Goal: Information Seeking & Learning: Learn about a topic

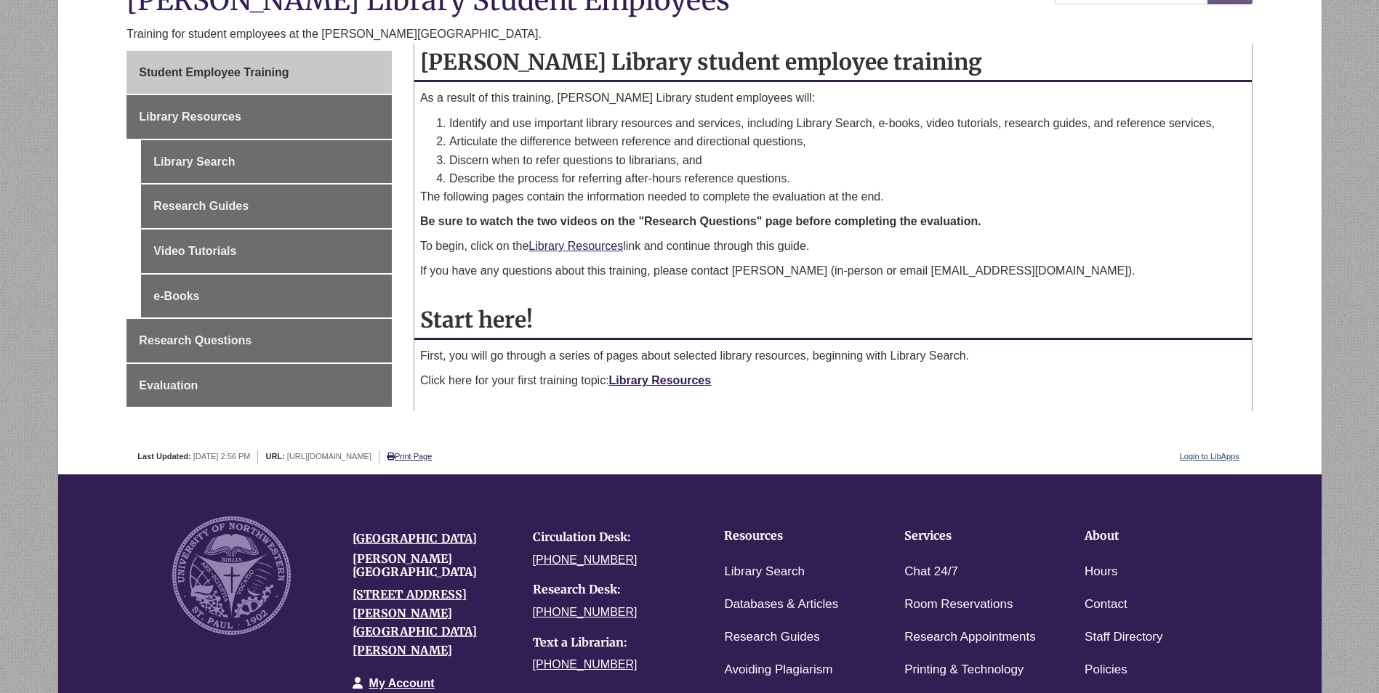
scroll to position [291, 0]
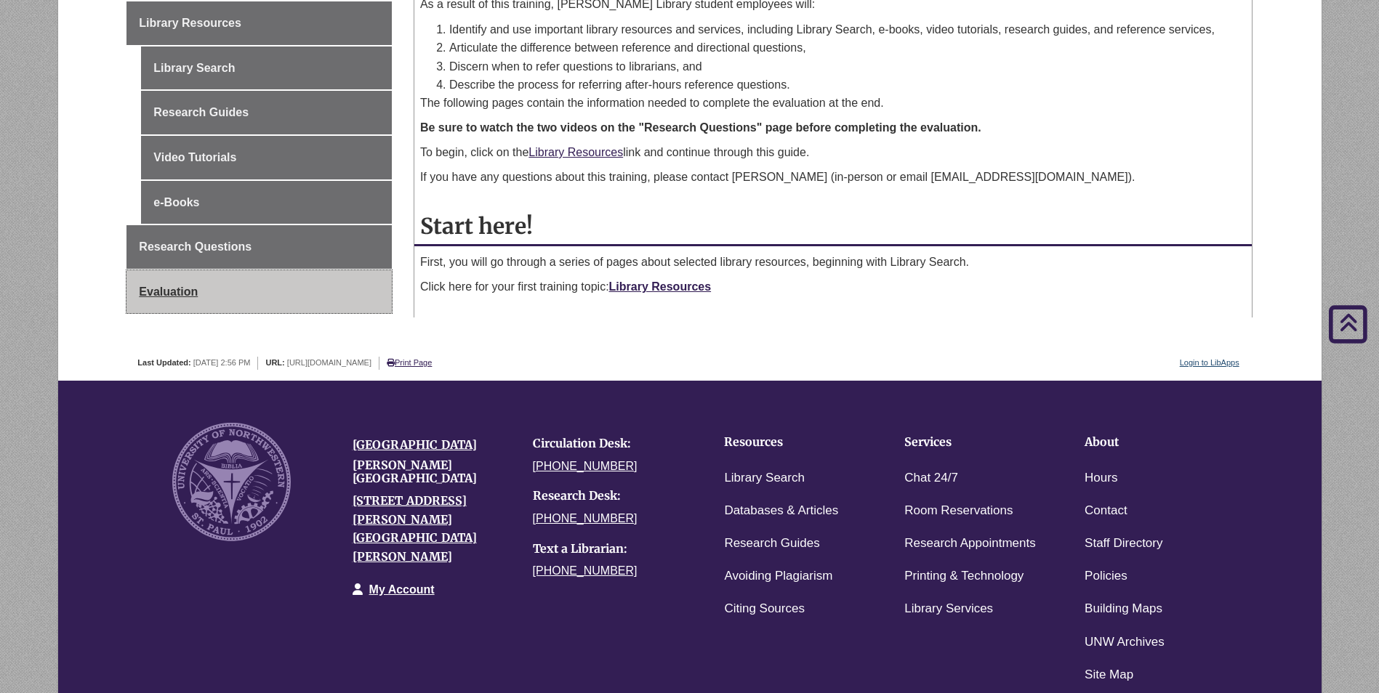
click at [312, 302] on link "Evaluation" at bounding box center [258, 292] width 265 height 44
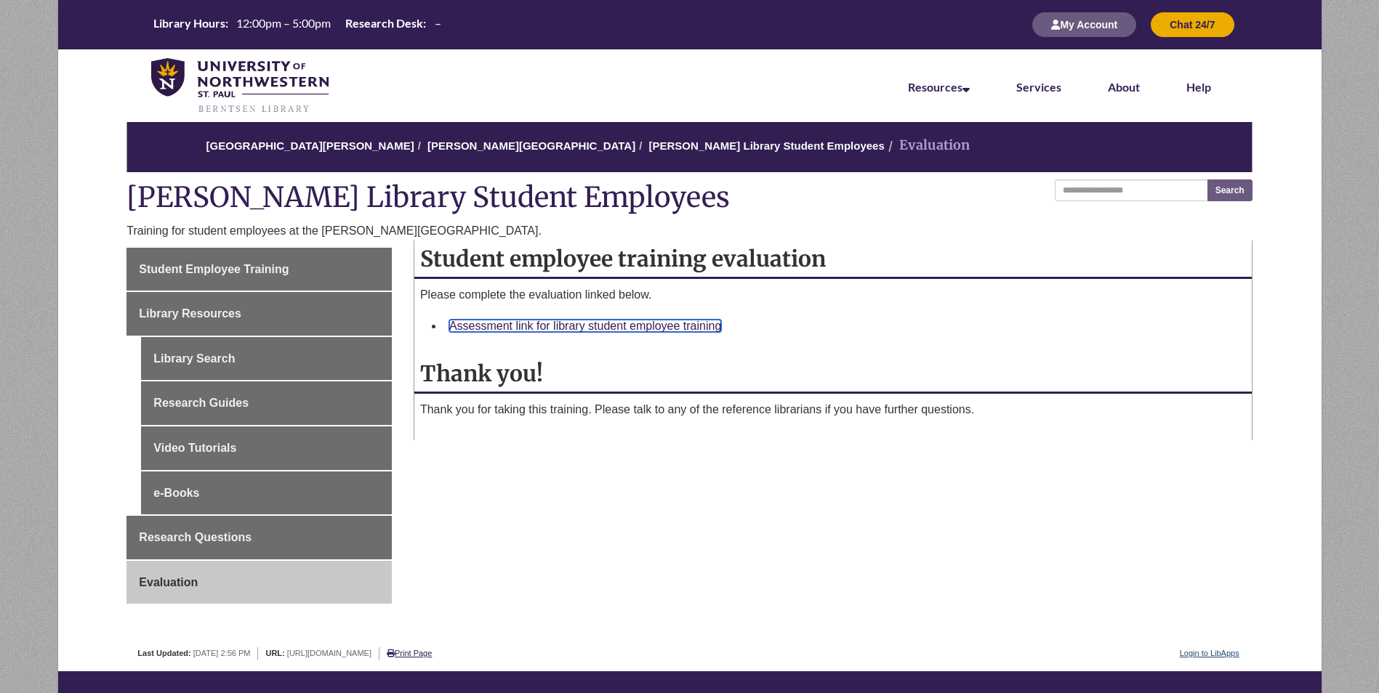
click at [505, 323] on link "Assessment link for library student employee training" at bounding box center [585, 326] width 272 height 12
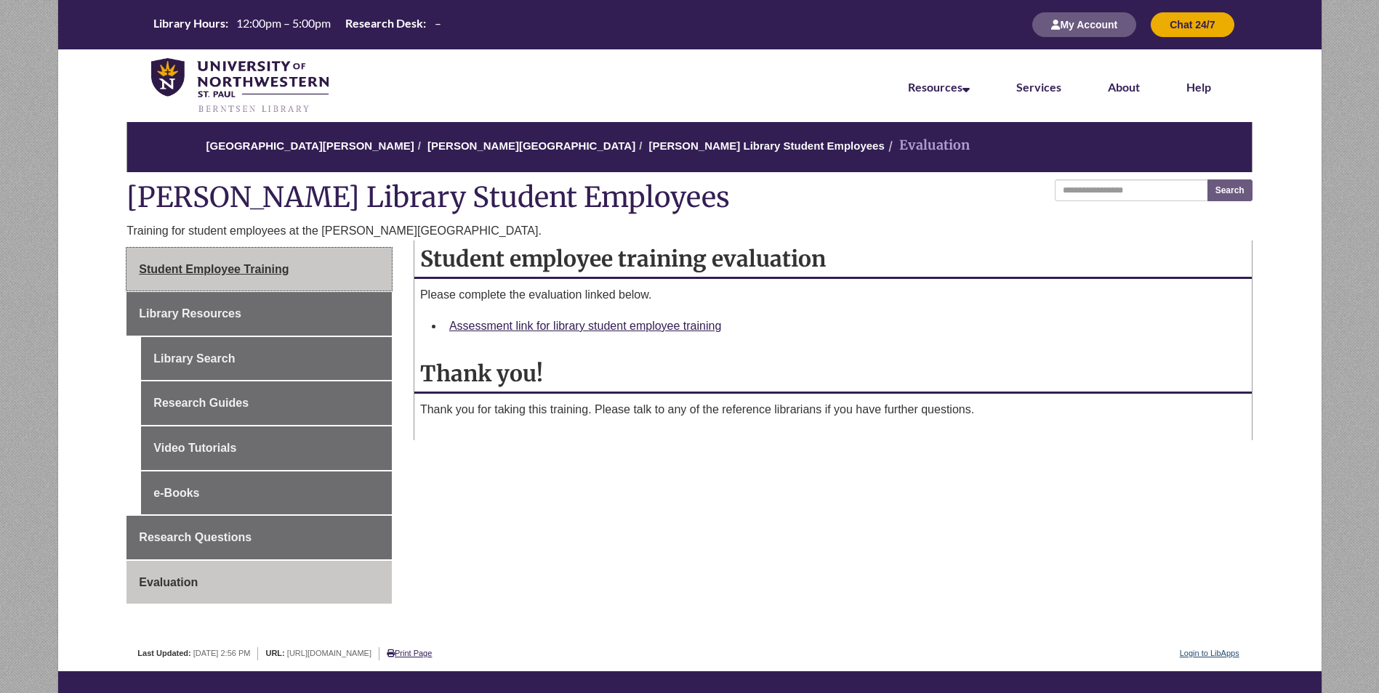
click at [238, 278] on link "Student Employee Training" at bounding box center [258, 270] width 265 height 44
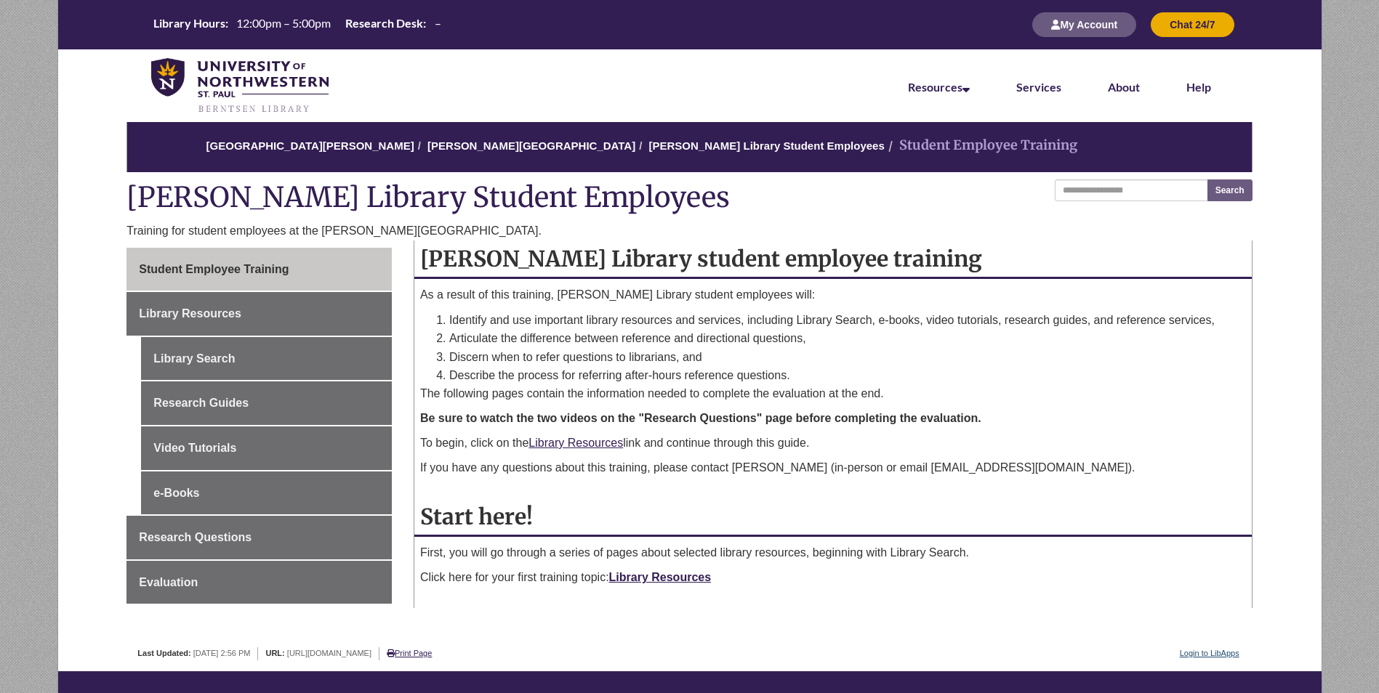
scroll to position [73, 0]
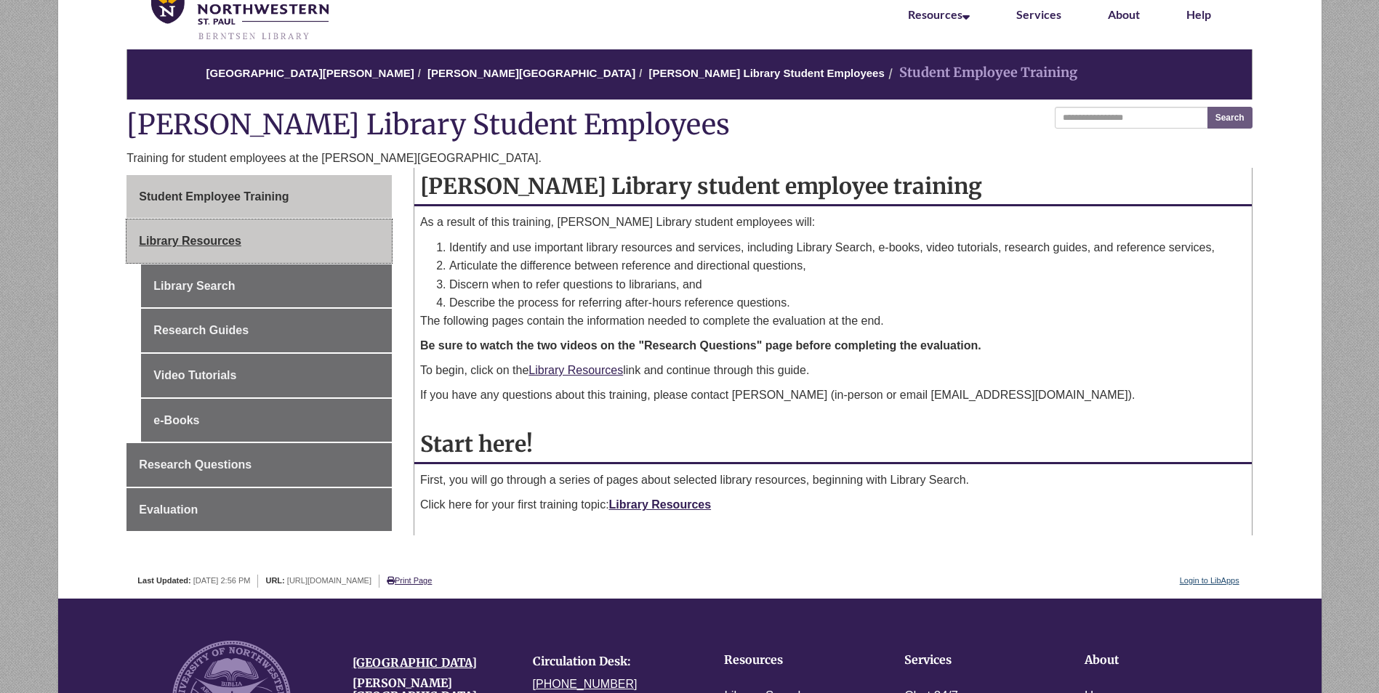
click at [302, 251] on link "Library Resources" at bounding box center [258, 241] width 265 height 44
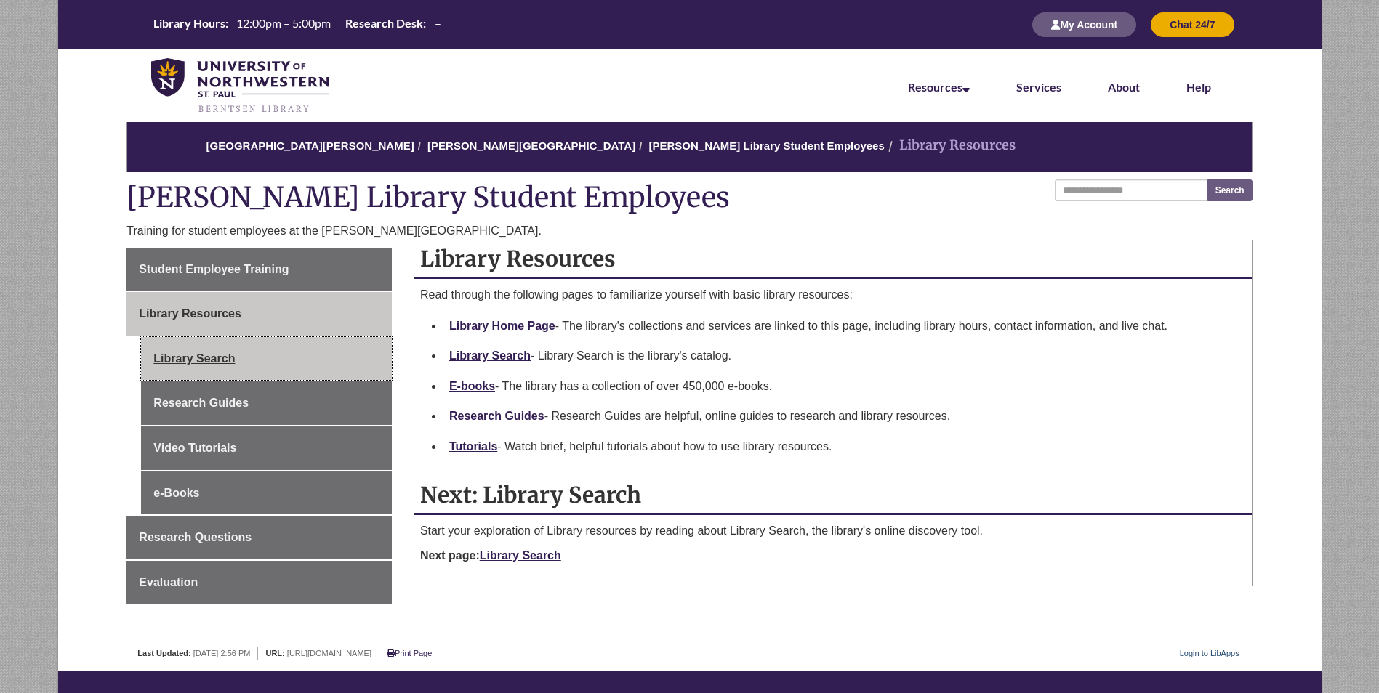
click at [307, 356] on link "Library Search" at bounding box center [266, 359] width 251 height 44
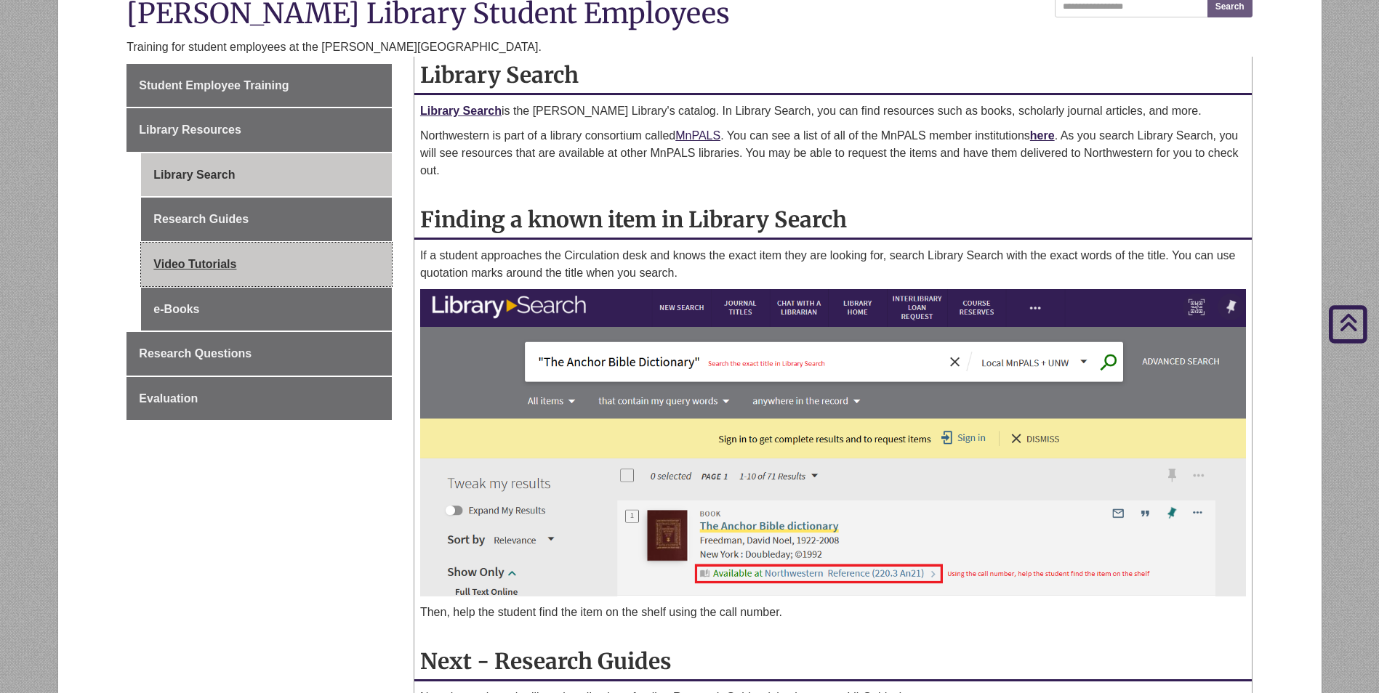
scroll to position [145, 0]
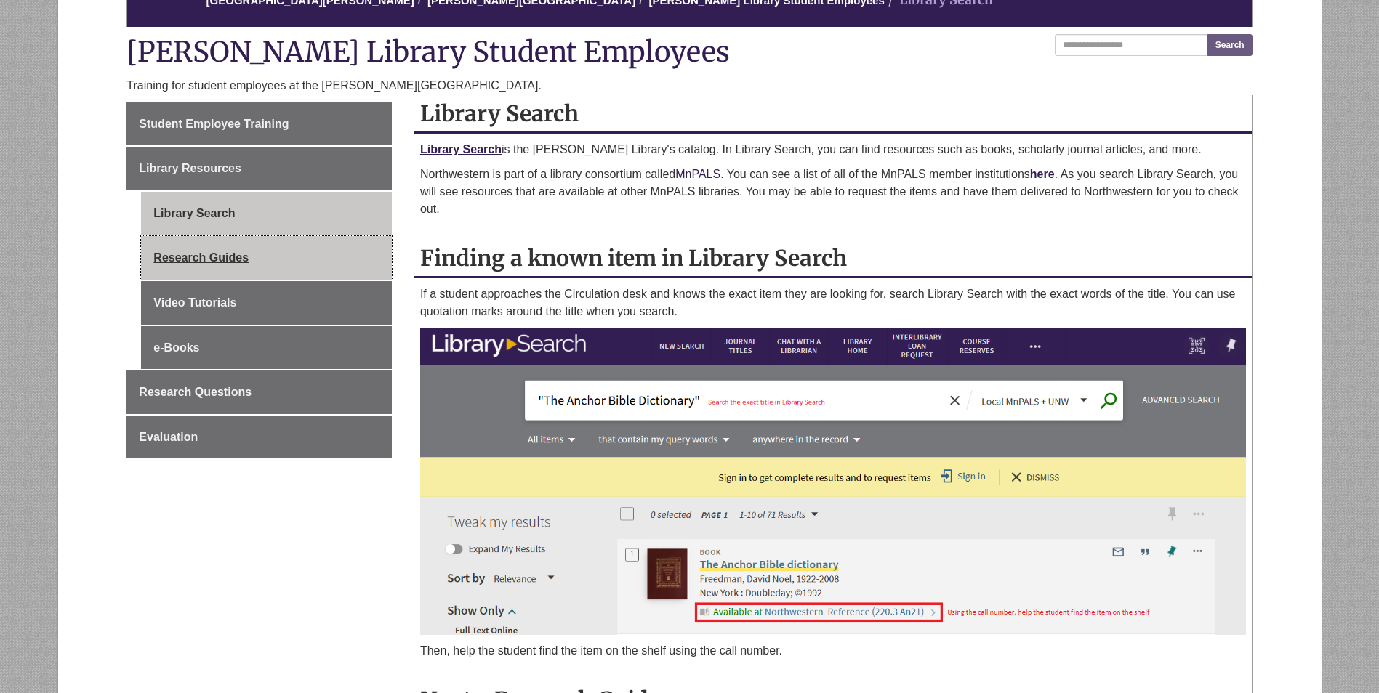
click at [303, 270] on link "Research Guides" at bounding box center [266, 258] width 251 height 44
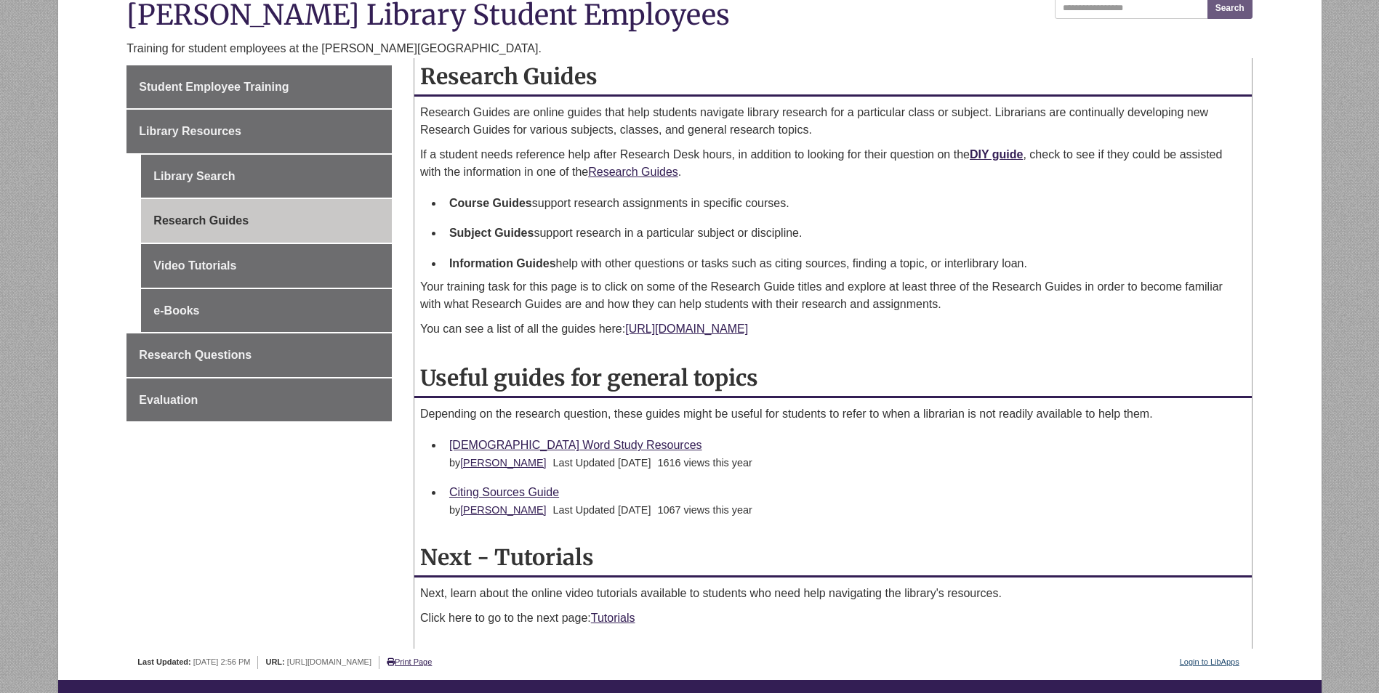
scroll to position [218, 0]
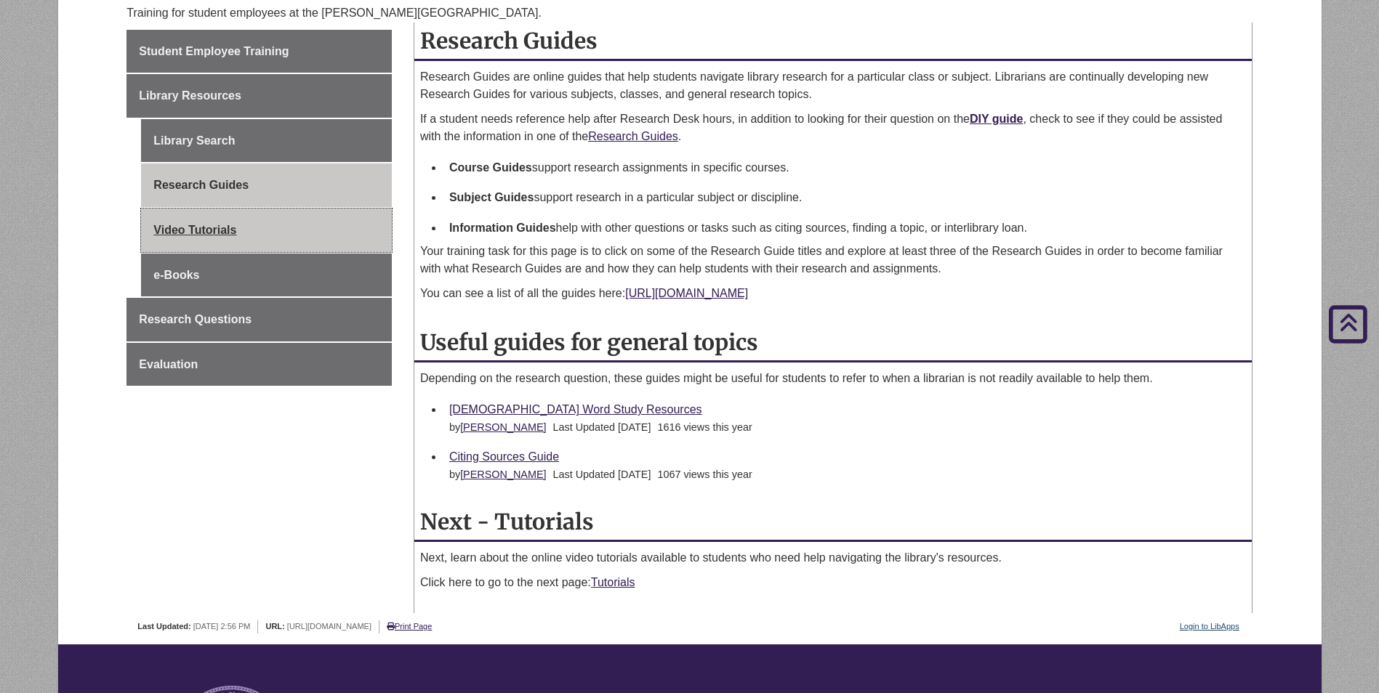
click at [304, 225] on link "Video Tutorials" at bounding box center [266, 231] width 251 height 44
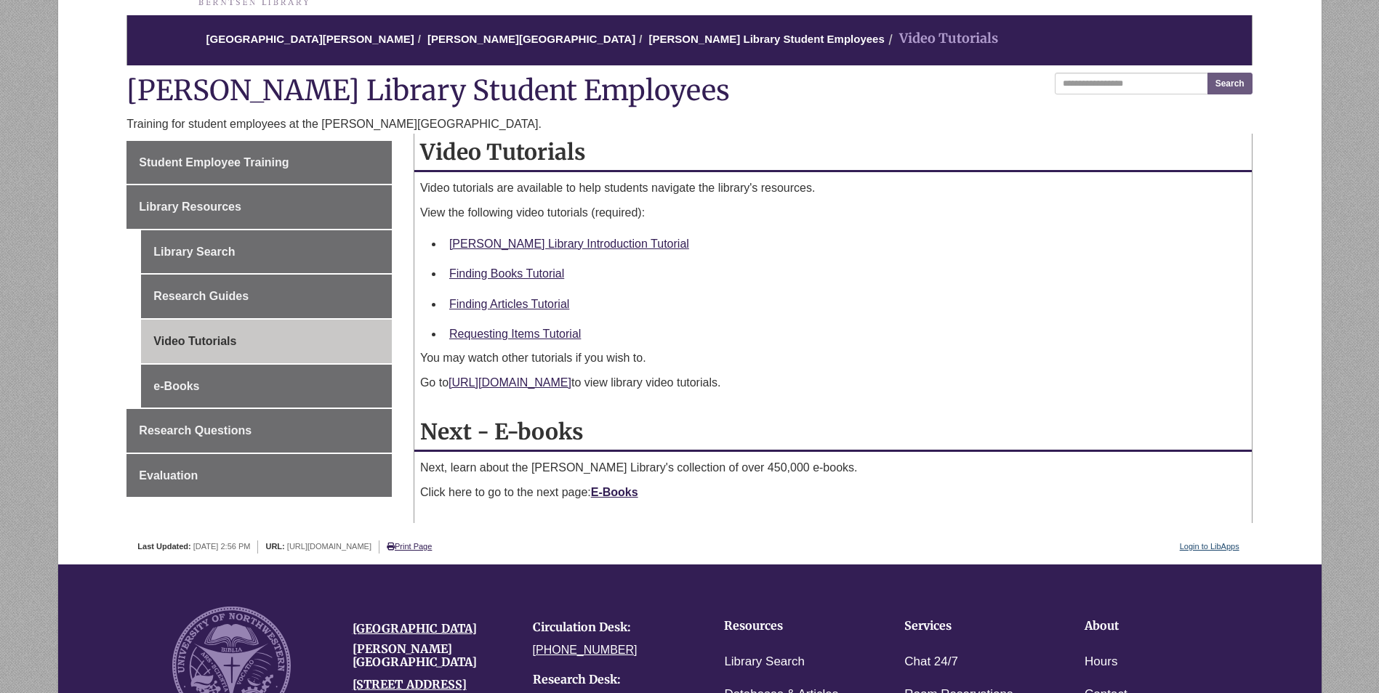
scroll to position [145, 0]
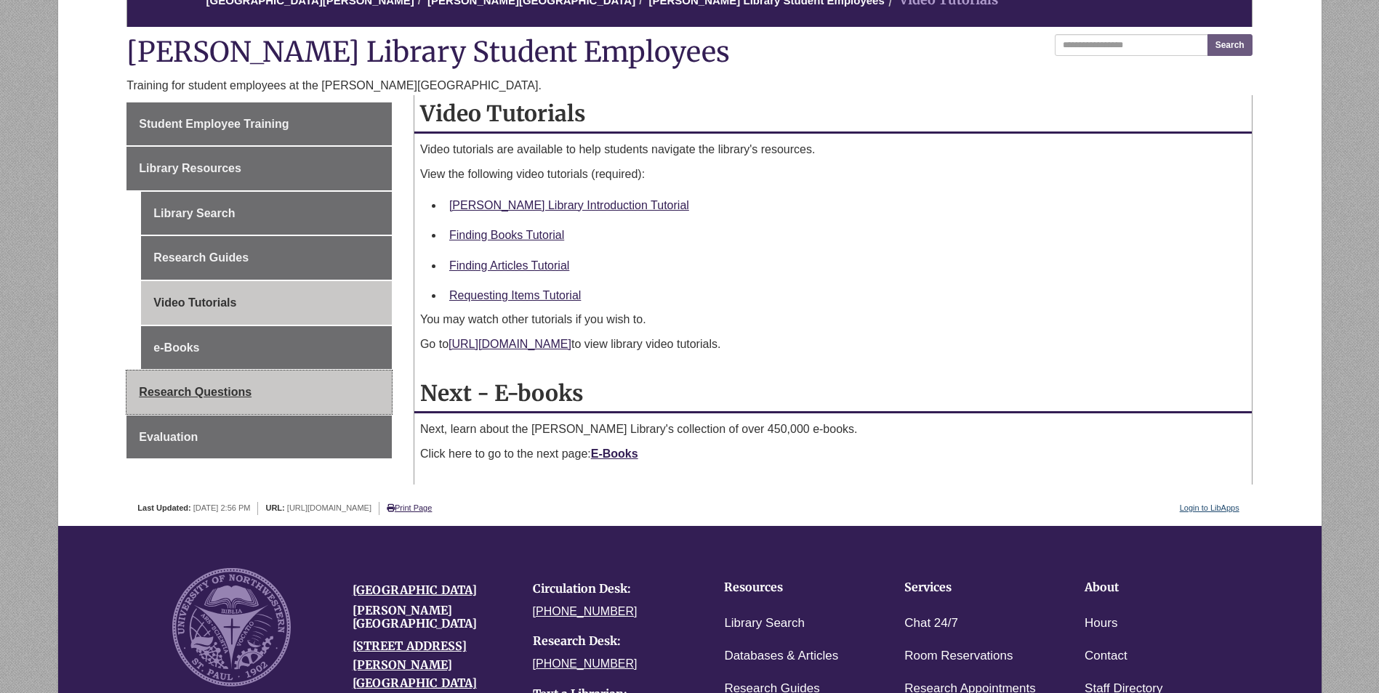
click at [355, 388] on link "Research Questions" at bounding box center [258, 393] width 265 height 44
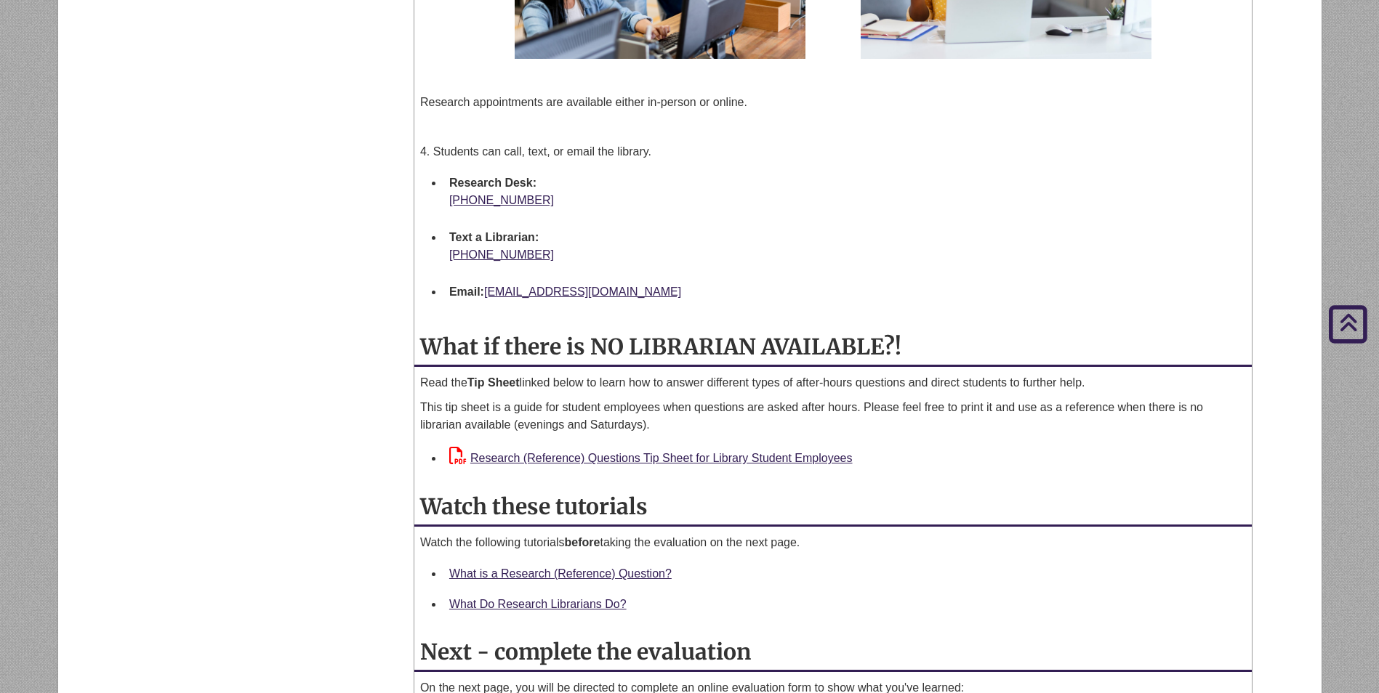
scroll to position [1308, 0]
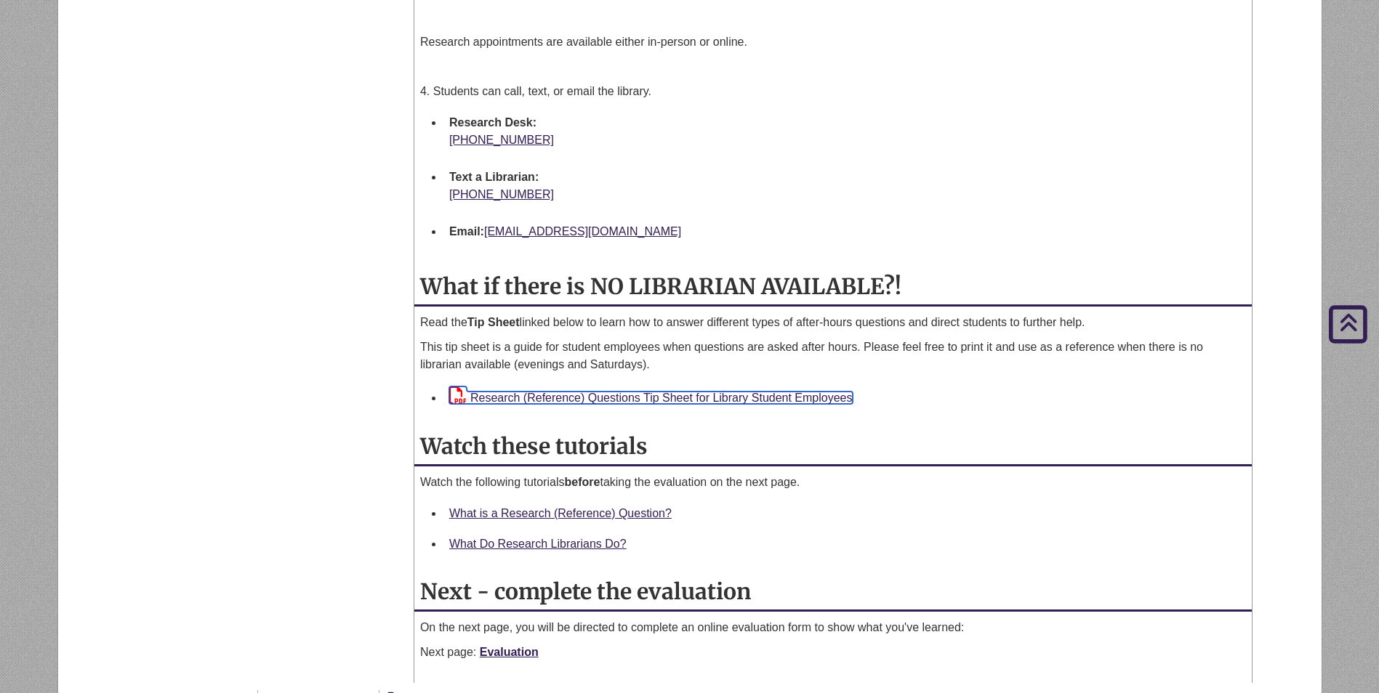
click at [799, 397] on link "Research (Reference) Questions Tip Sheet for Library Student Employees" at bounding box center [650, 398] width 403 height 12
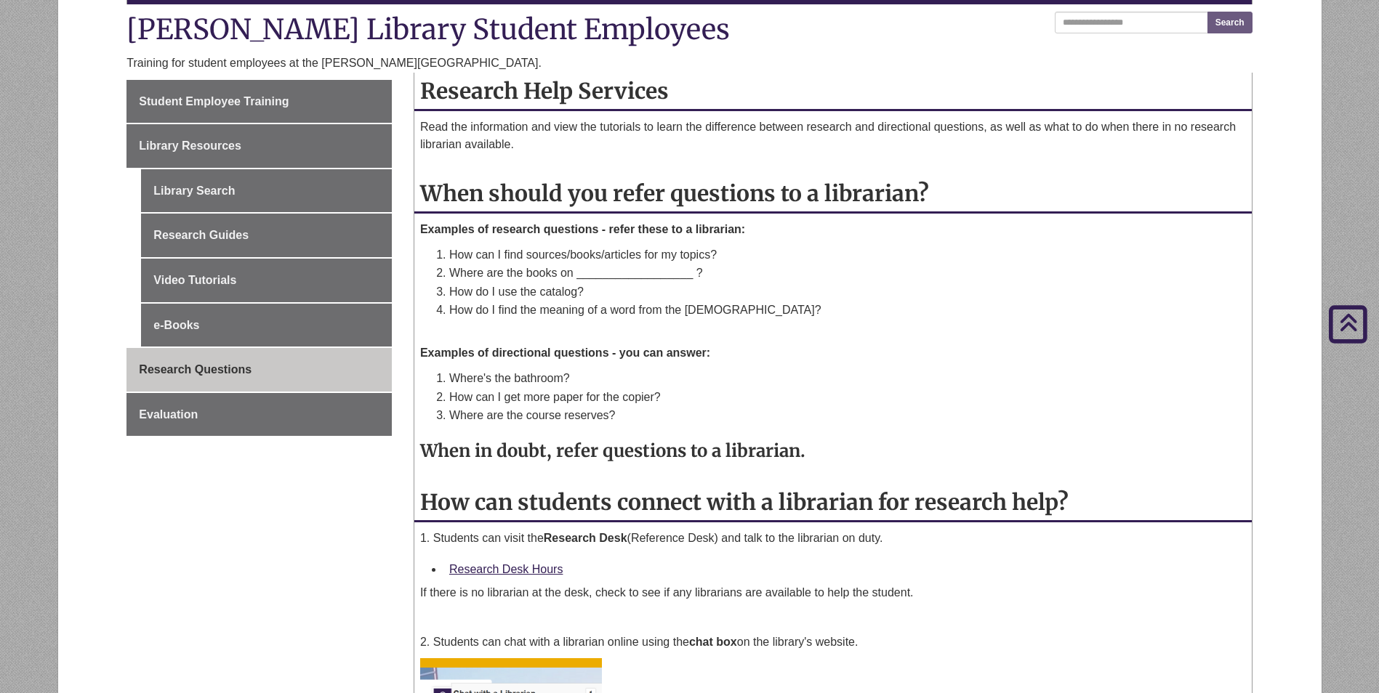
scroll to position [73, 0]
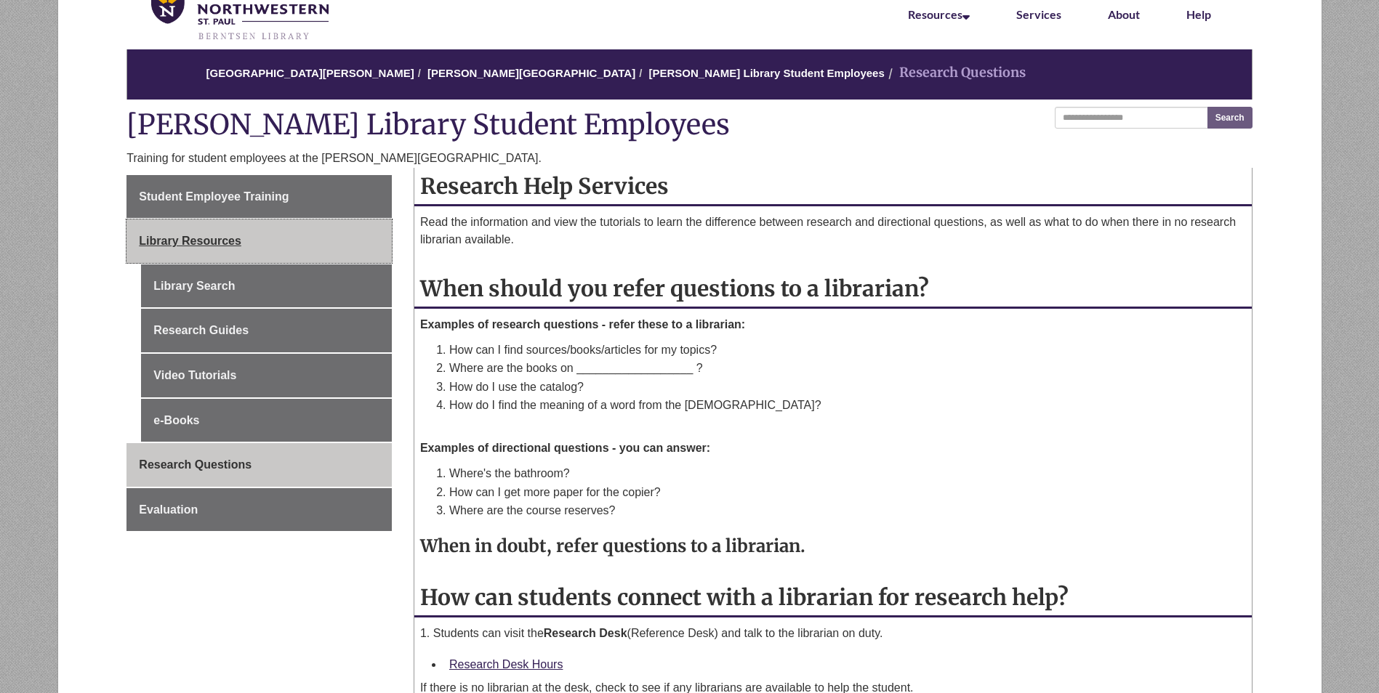
click at [346, 232] on link "Library Resources" at bounding box center [258, 241] width 265 height 44
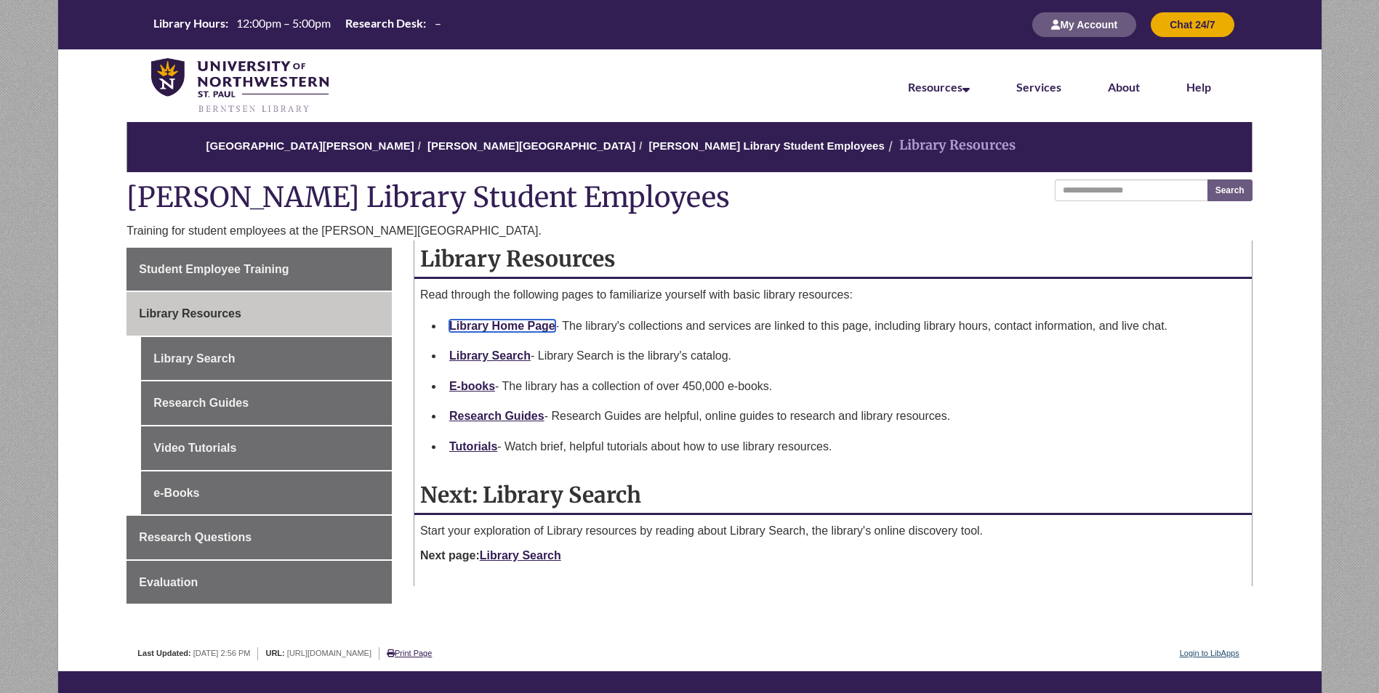
click at [536, 329] on link "Library Home Page" at bounding box center [502, 326] width 106 height 12
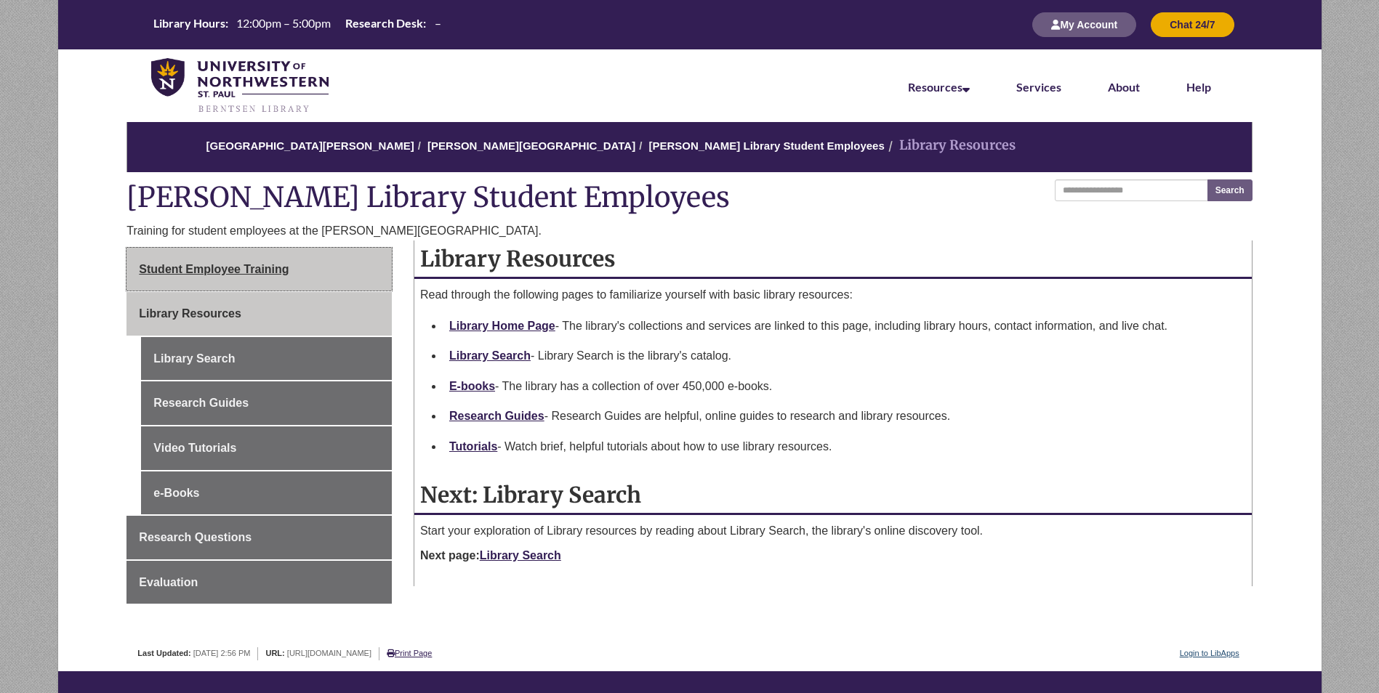
click at [292, 267] on link "Student Employee Training" at bounding box center [258, 270] width 265 height 44
